Goal: Navigation & Orientation: Understand site structure

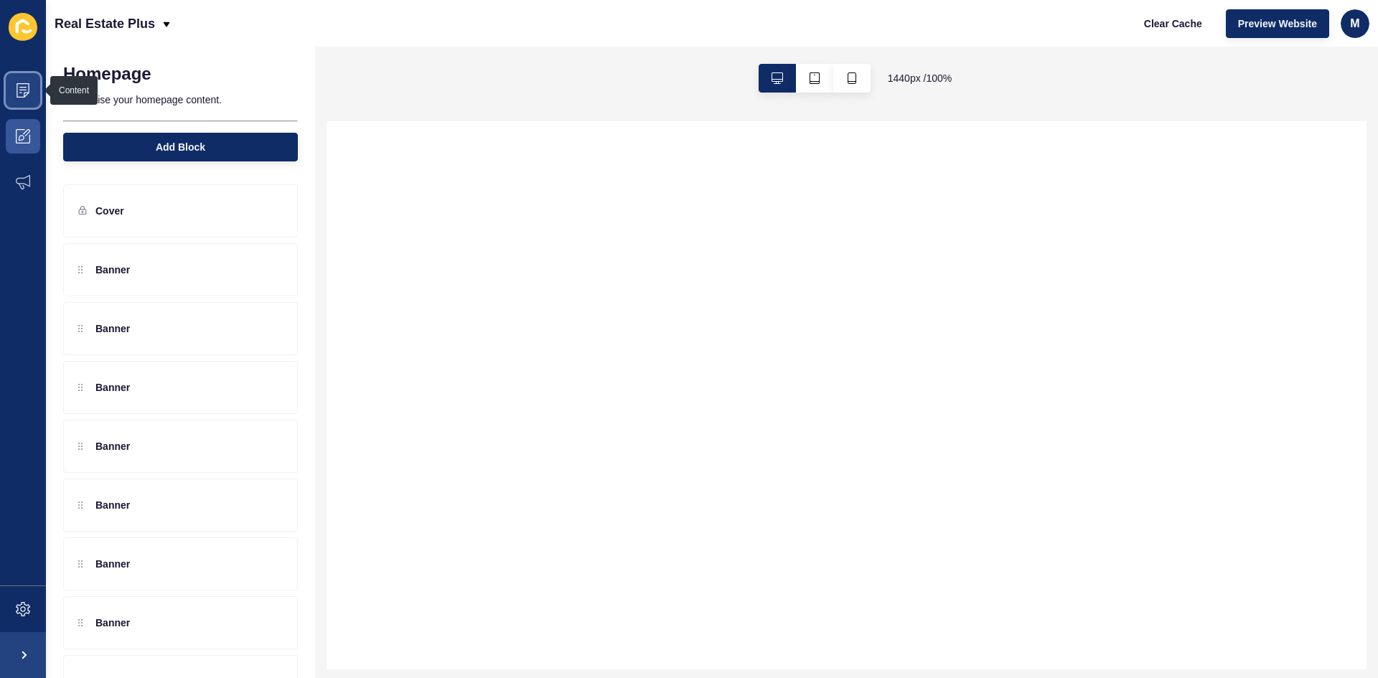
click at [34, 95] on span at bounding box center [23, 90] width 46 height 46
select select
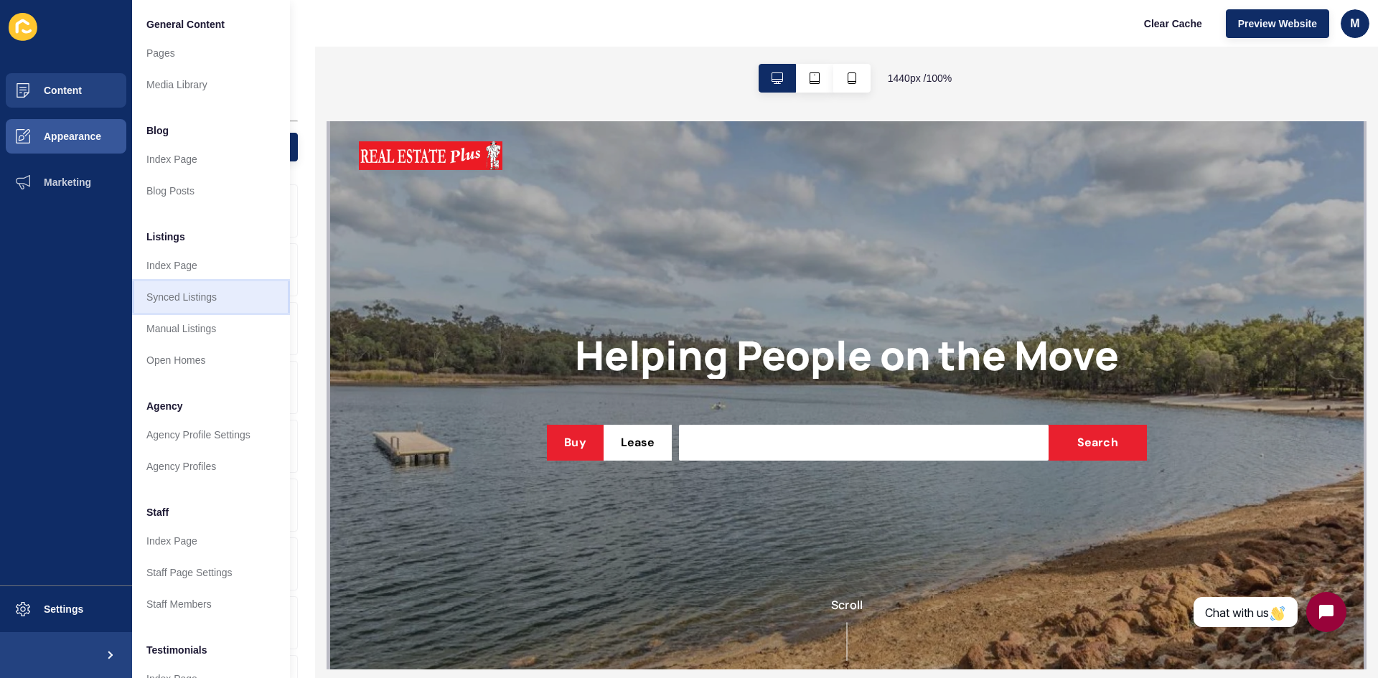
click at [215, 290] on link "Synced Listings" at bounding box center [211, 297] width 158 height 32
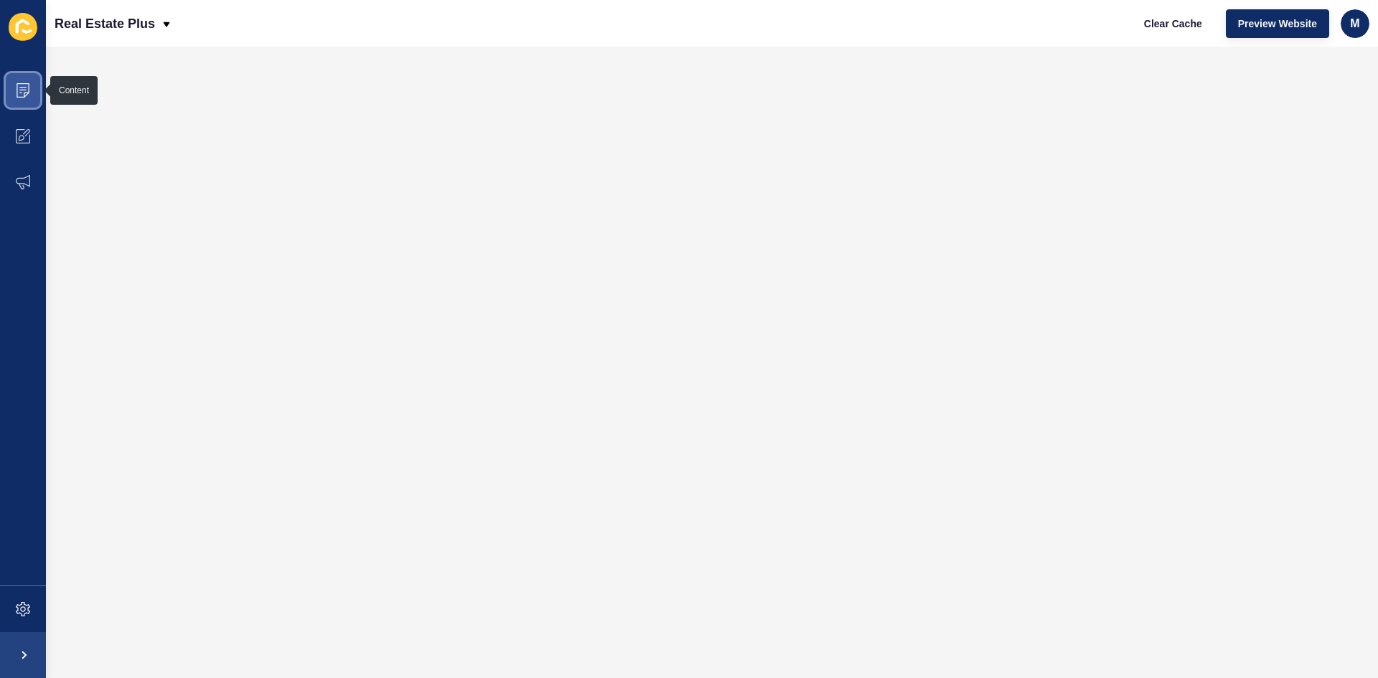
click at [28, 90] on icon at bounding box center [23, 90] width 14 height 14
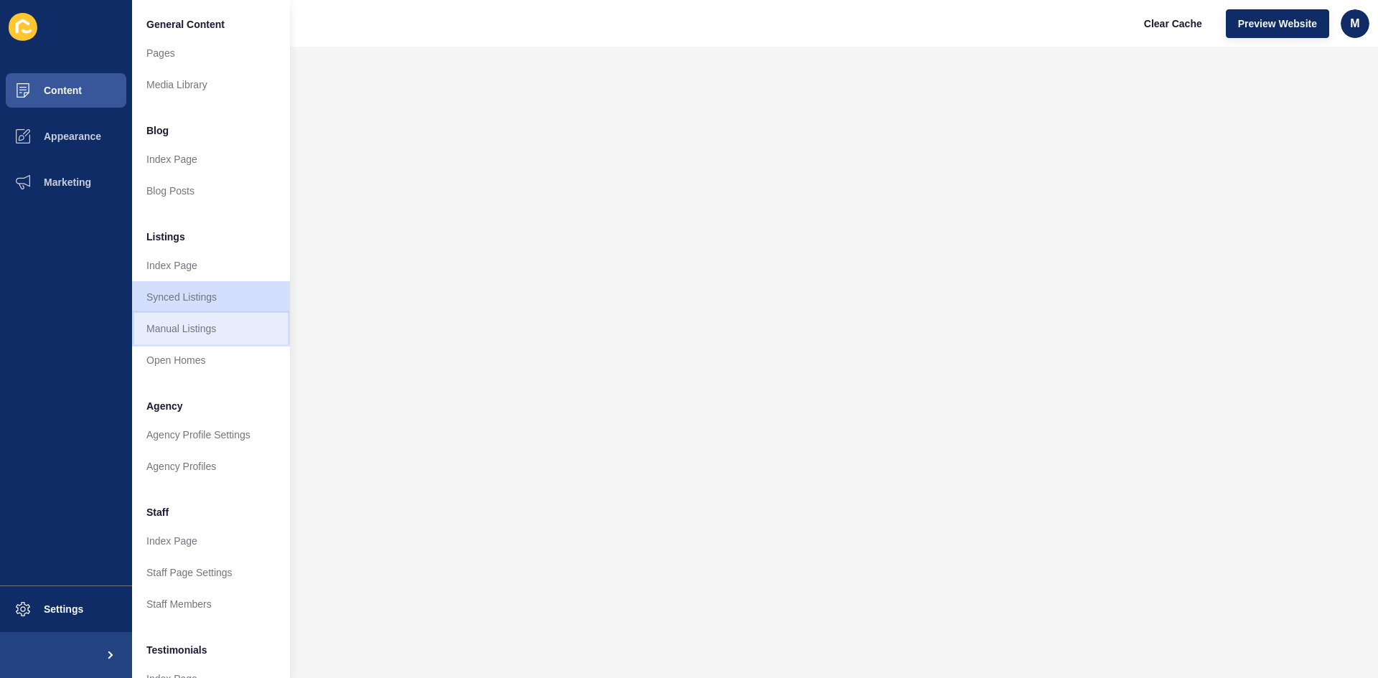
click at [236, 319] on link "Manual Listings" at bounding box center [211, 329] width 158 height 32
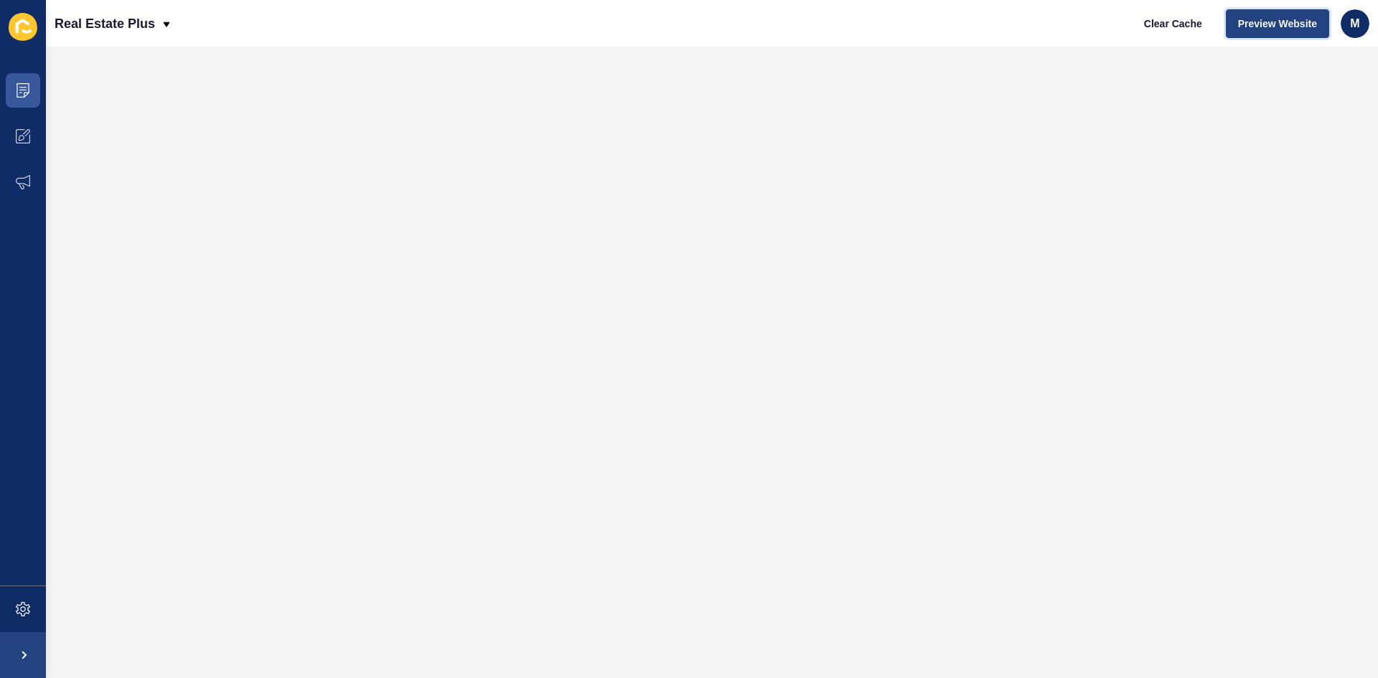
click at [1238, 14] on button "Preview Website" at bounding box center [1277, 23] width 103 height 29
click at [17, 145] on span at bounding box center [23, 136] width 46 height 46
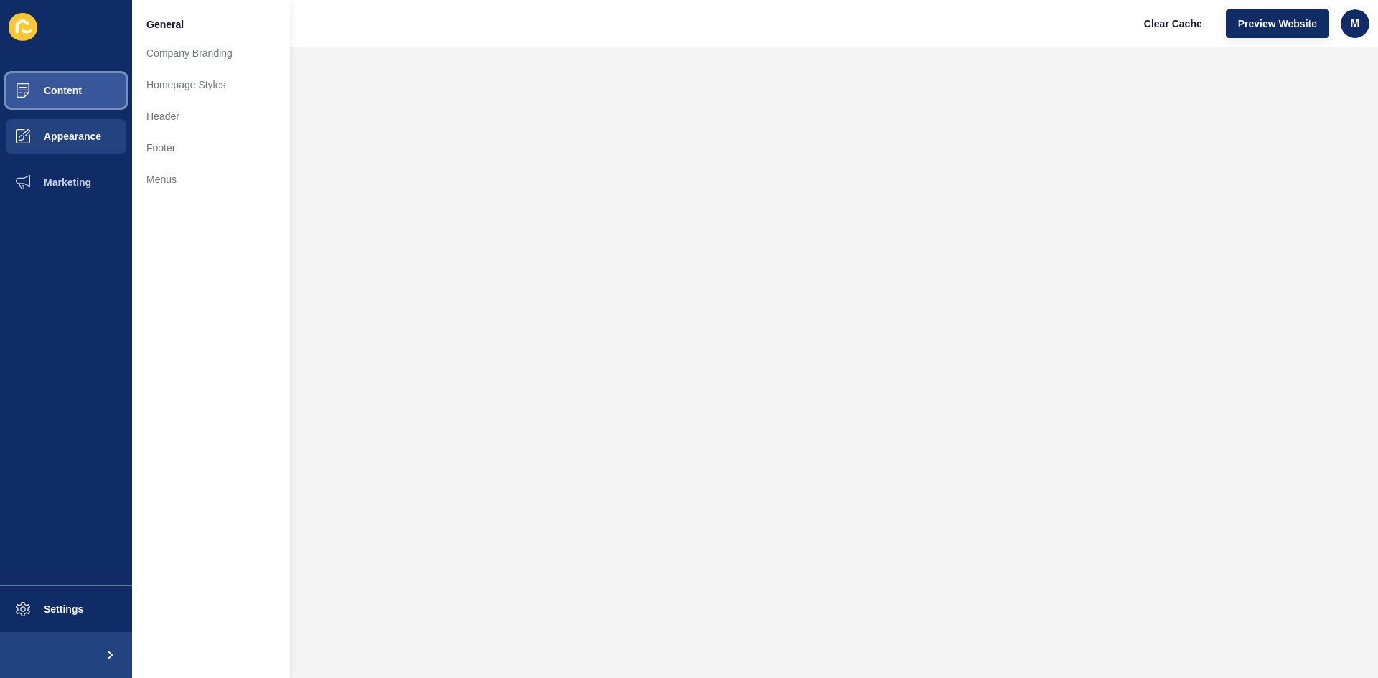
click at [50, 90] on span "Content" at bounding box center [40, 90] width 84 height 11
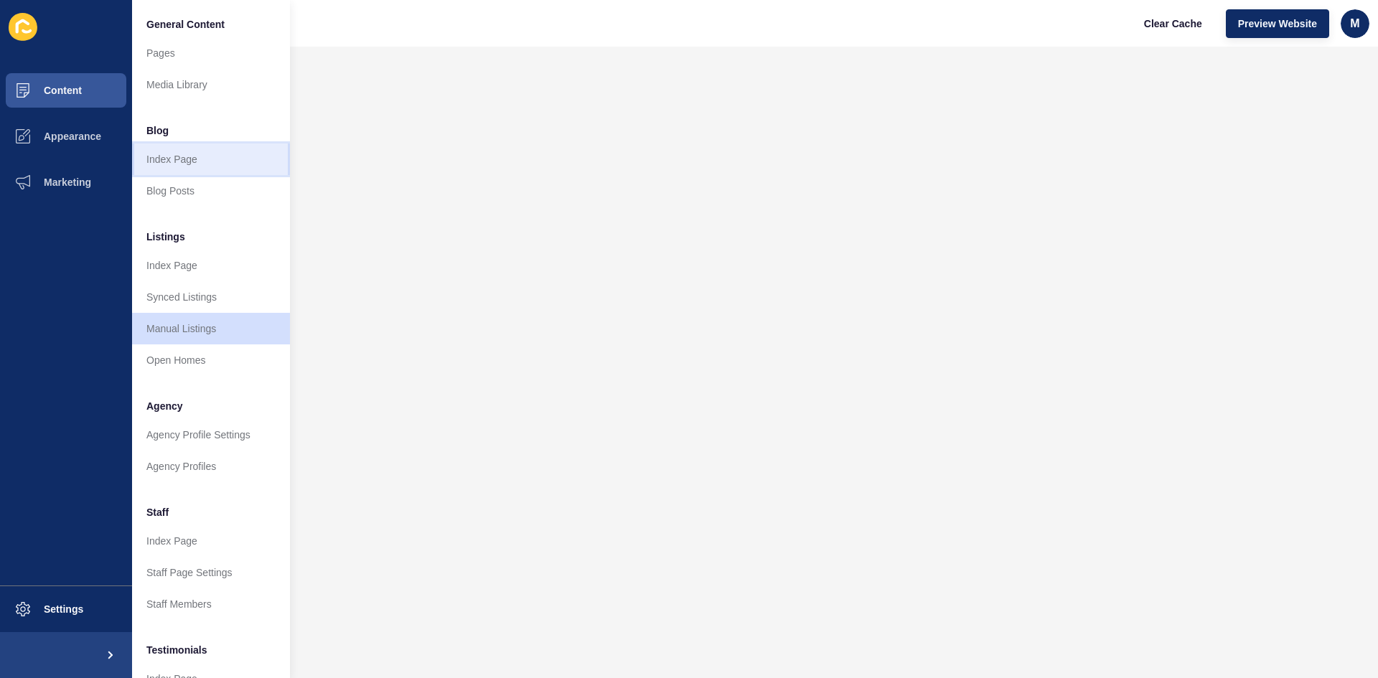
click at [195, 170] on link "Index Page" at bounding box center [211, 160] width 158 height 32
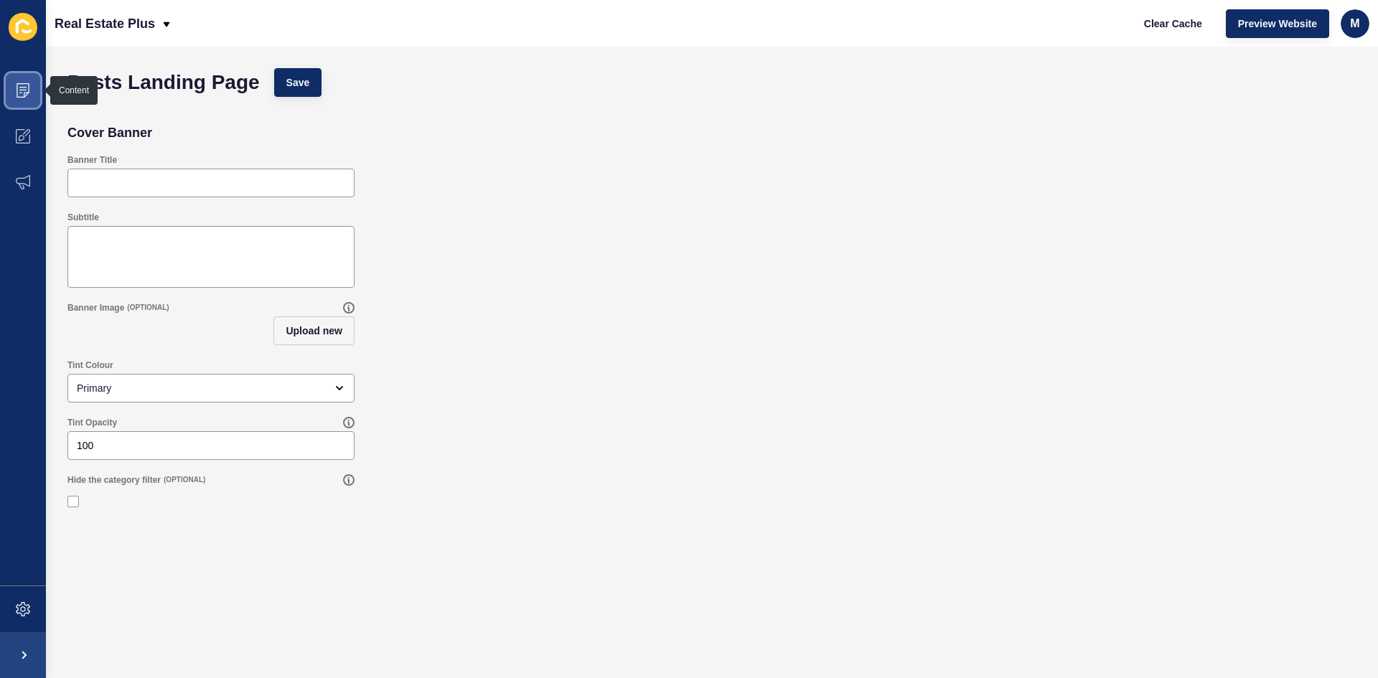
click at [15, 82] on span at bounding box center [23, 90] width 46 height 46
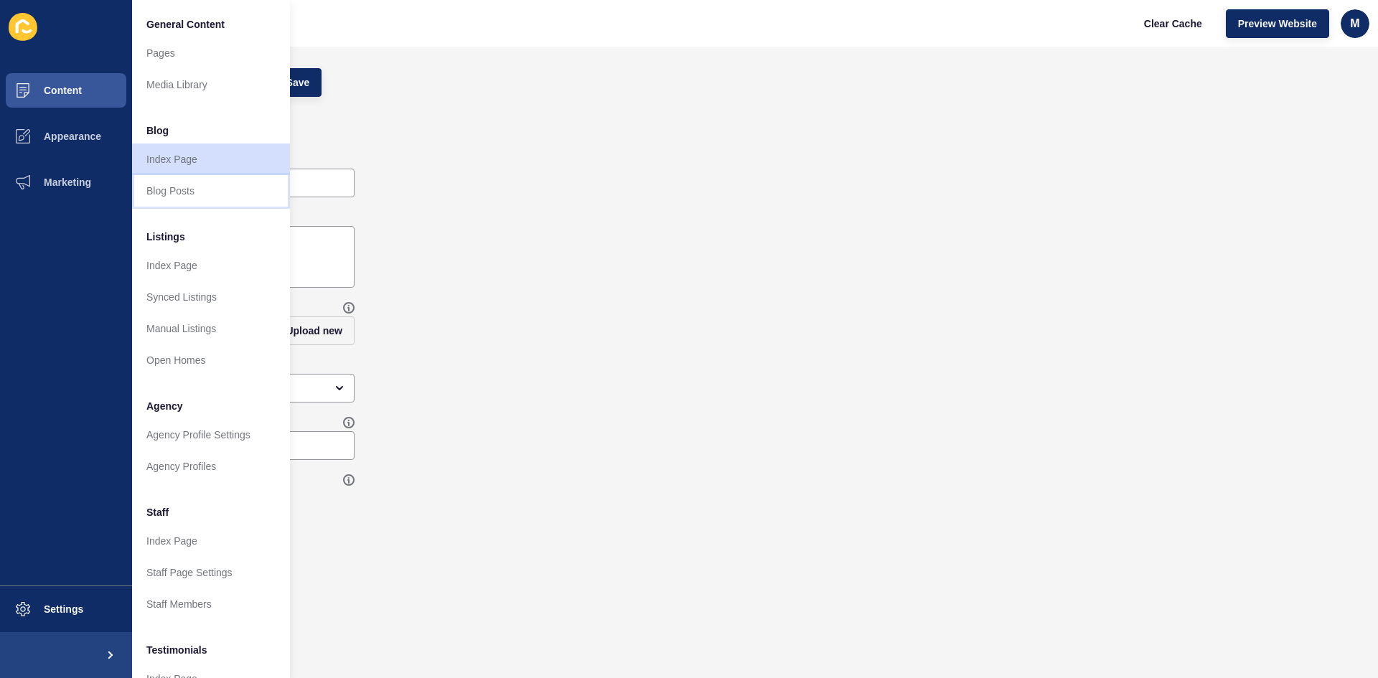
click at [182, 190] on link "Blog Posts" at bounding box center [211, 191] width 158 height 32
